Goal: Find specific fact: Find contact information

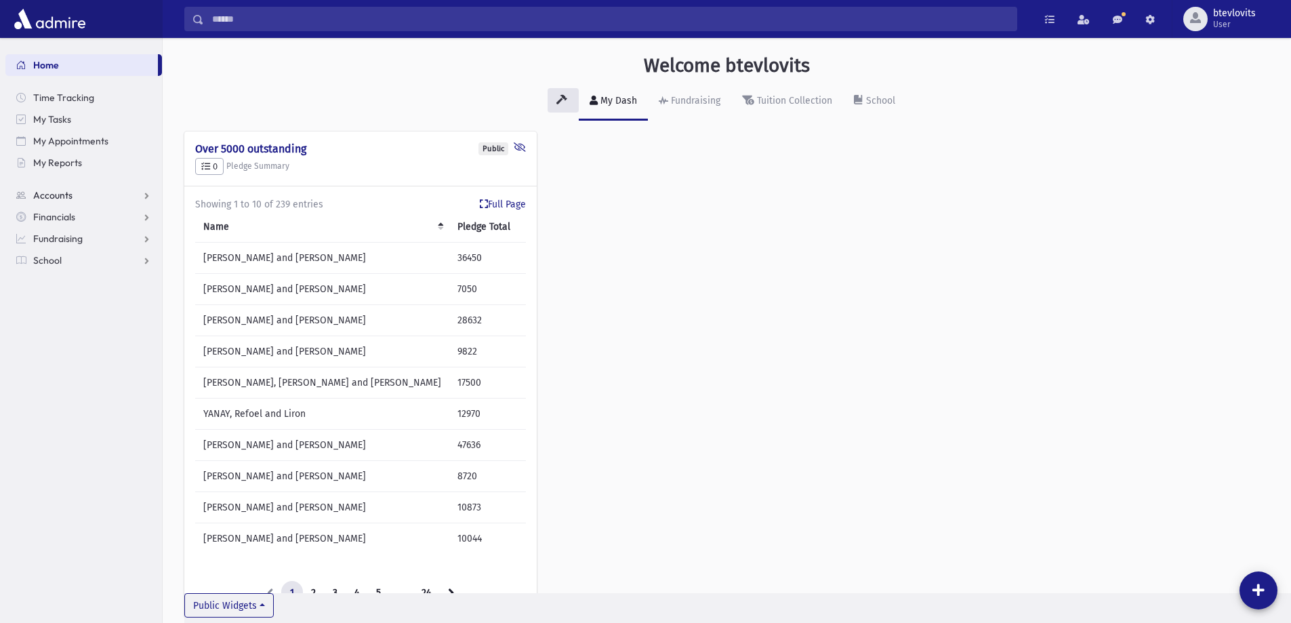
click at [77, 193] on link "Accounts" at bounding box center [83, 195] width 157 height 22
click at [76, 214] on span "Account List" at bounding box center [67, 217] width 52 height 12
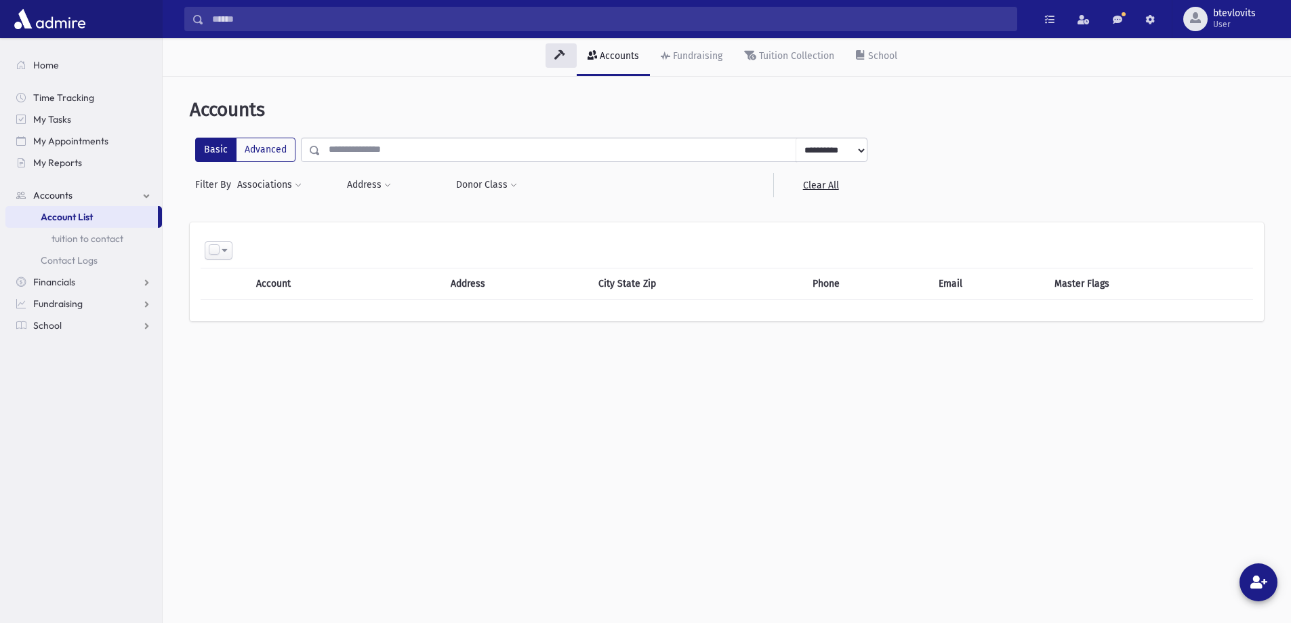
click at [376, 148] on input "text" at bounding box center [559, 150] width 476 height 24
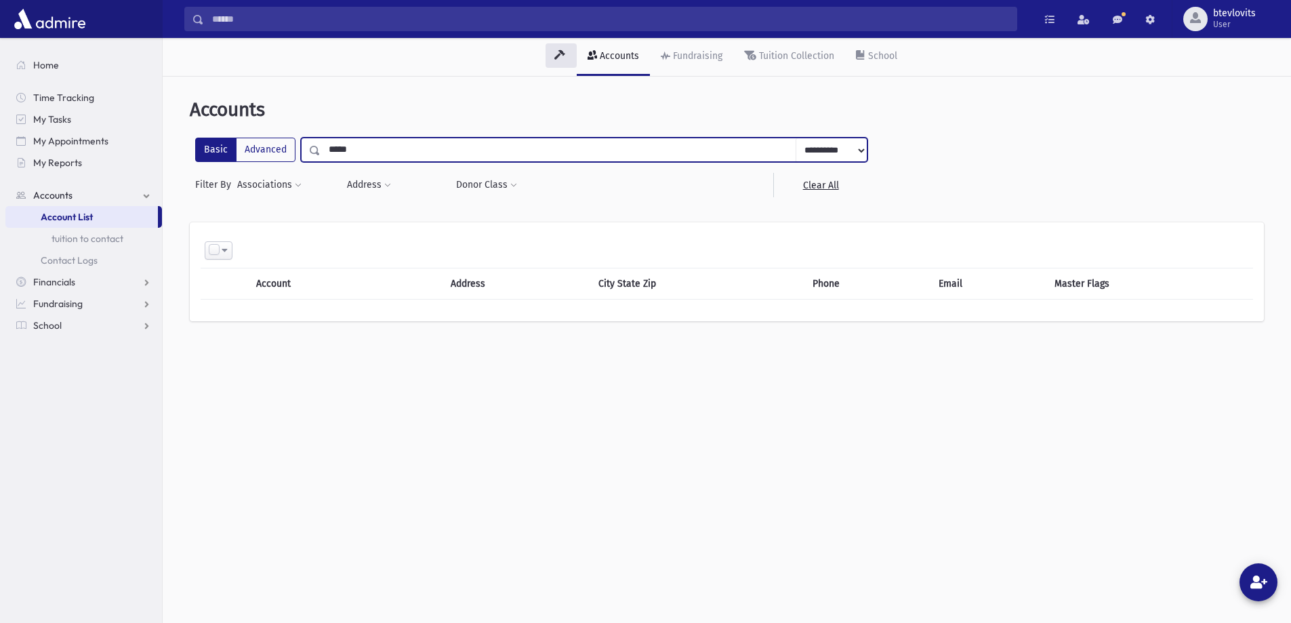
type input "*****"
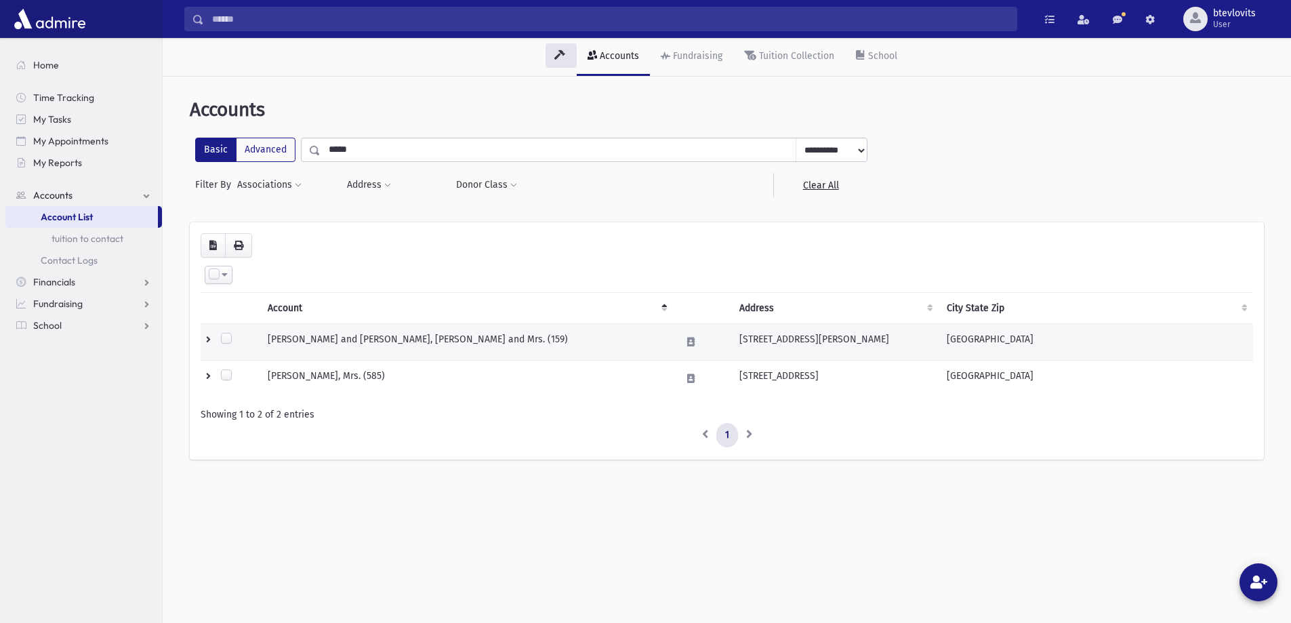
click at [432, 341] on td "[PERSON_NAME] and [PERSON_NAME], [PERSON_NAME] and Mrs. (159)" at bounding box center [467, 342] width 414 height 37
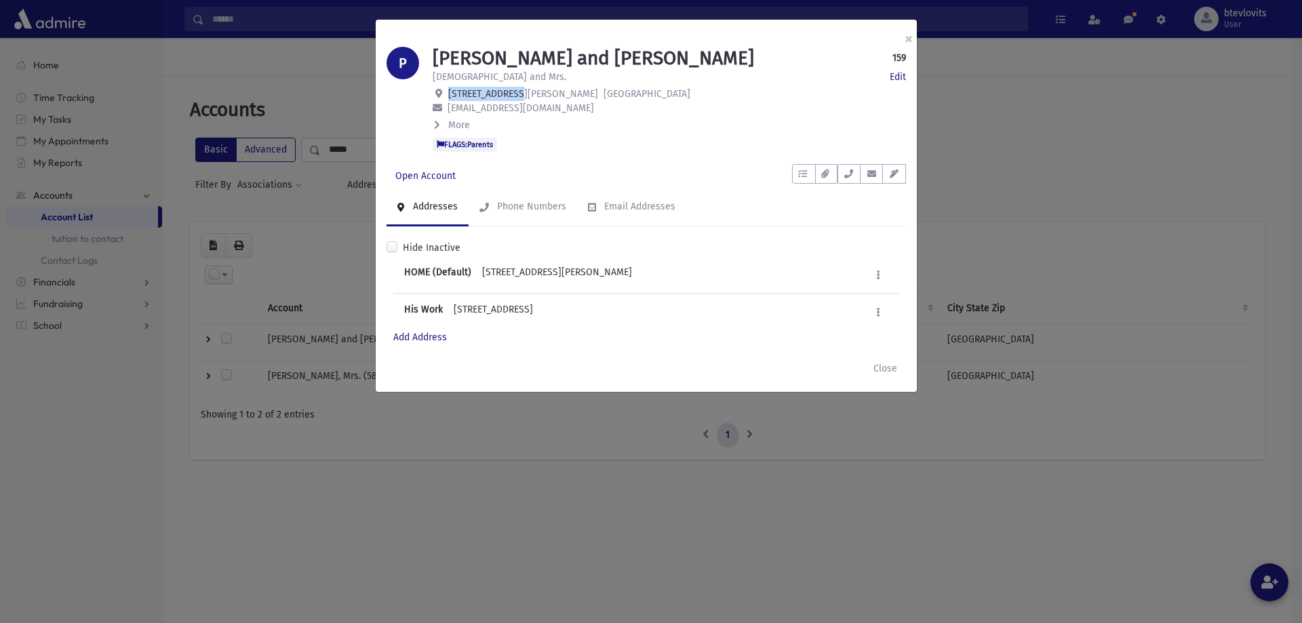
drag, startPoint x: 449, startPoint y: 94, endPoint x: 510, endPoint y: 94, distance: 61.7
click at [510, 94] on span "[STREET_ADDRESS][PERSON_NAME]" at bounding box center [523, 94] width 150 height 12
copy span "[STREET_ADDRESS][PERSON_NAME]"
click at [488, 89] on span "[STREET_ADDRESS][PERSON_NAME]" at bounding box center [523, 94] width 150 height 12
click at [485, 201] on link "Phone Numbers" at bounding box center [522, 207] width 108 height 38
